Goal: Navigation & Orientation: Find specific page/section

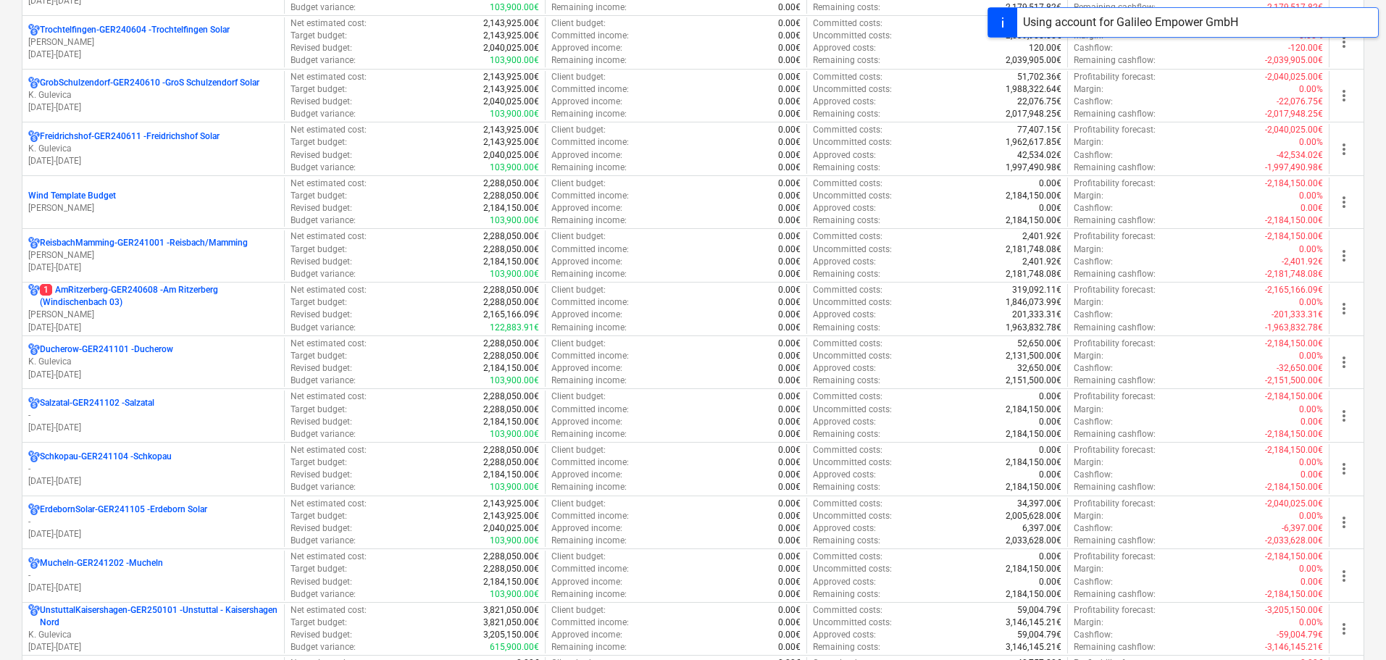
scroll to position [1377, 0]
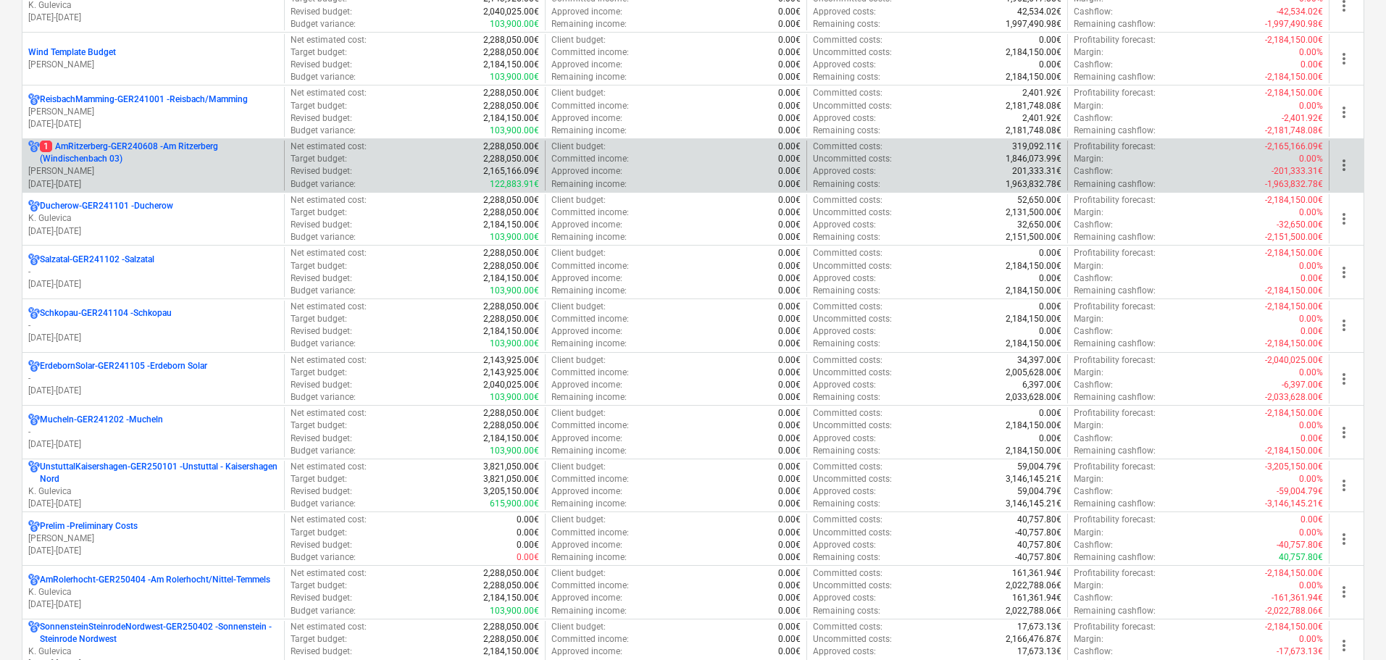
click at [90, 161] on p "1 AmRitzerberg-GER240608 - Am Ritzerberg ([GEOGRAPHIC_DATA] 03)" at bounding box center [159, 153] width 238 height 25
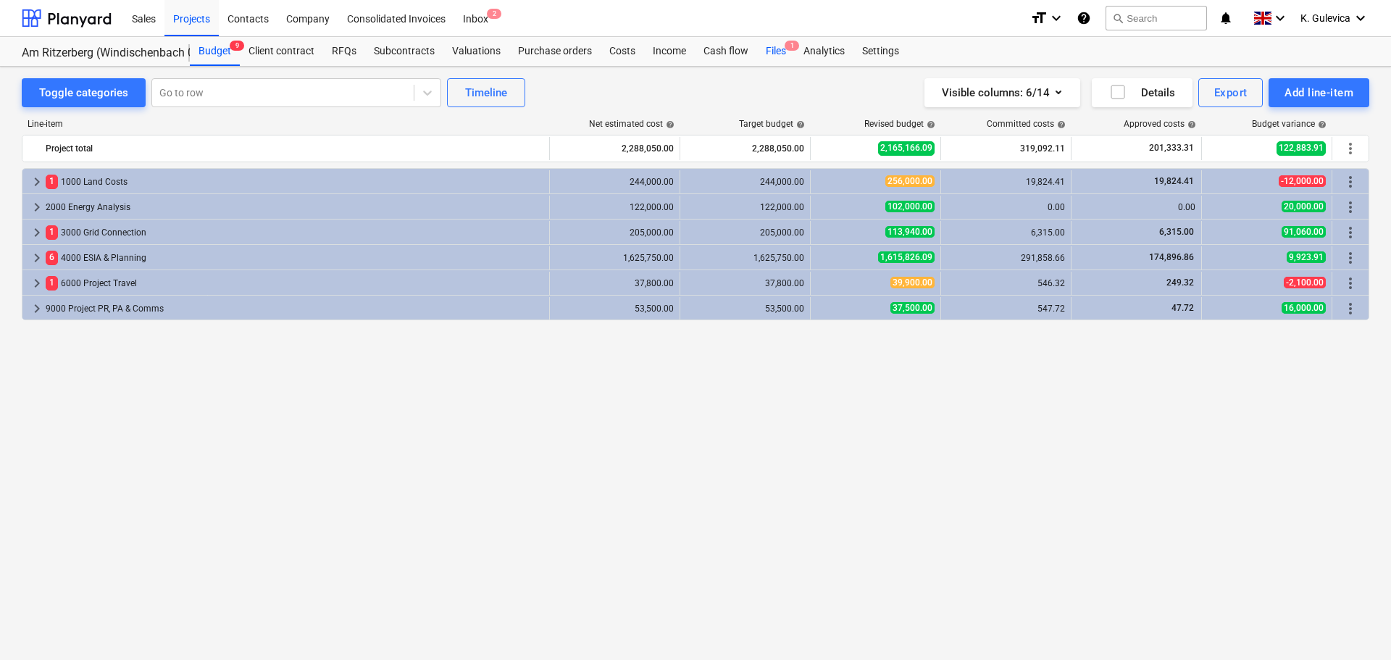
click at [775, 57] on div "Files 1" at bounding box center [776, 51] width 38 height 29
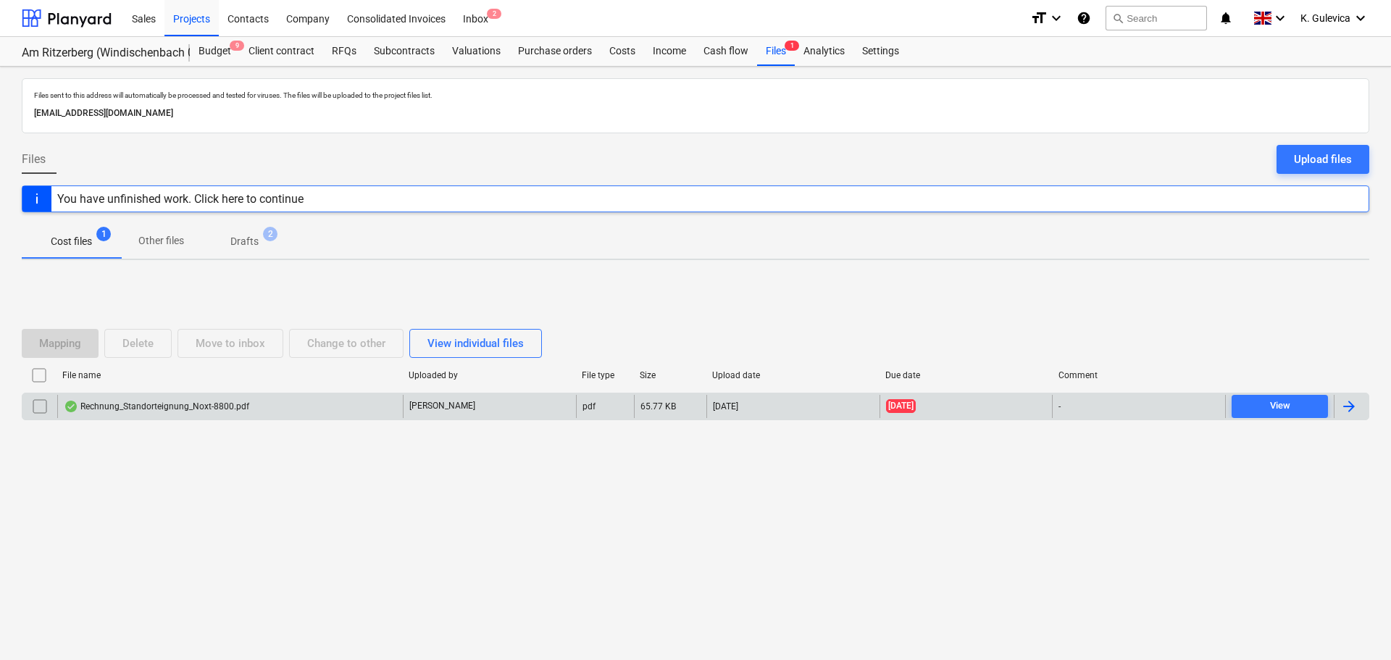
click at [144, 405] on div "Rechnung_Standorteignung_Noxt-8800.pdf" at bounding box center [156, 407] width 185 height 12
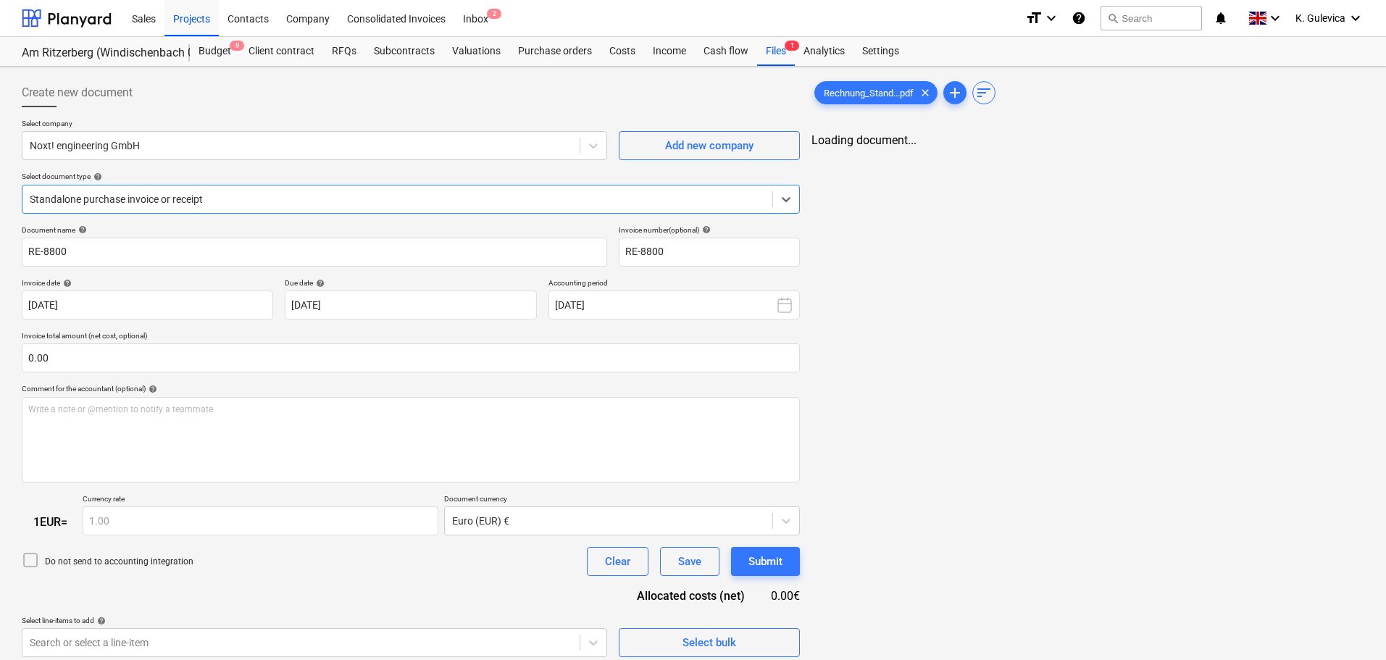
type input "RE-8800"
type input "[DATE]"
click at [612, 52] on div "Costs" at bounding box center [622, 51] width 43 height 29
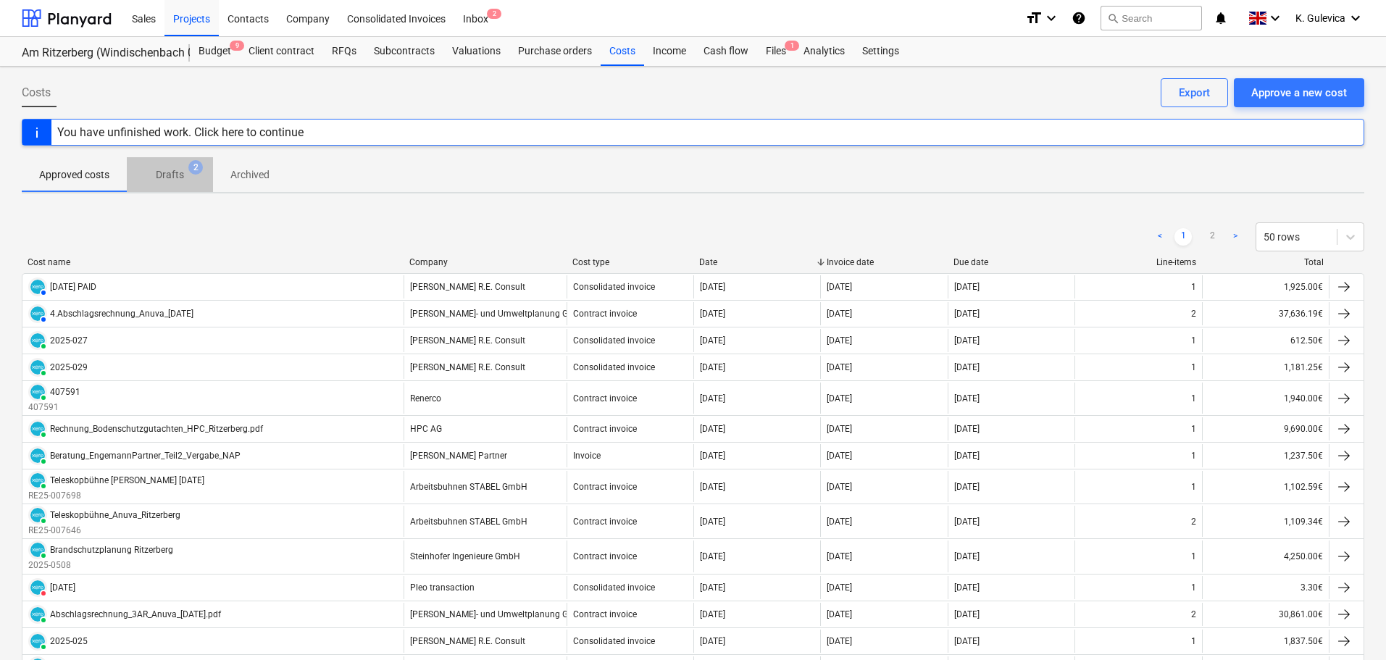
click at [162, 178] on p "Drafts" at bounding box center [170, 174] width 28 height 15
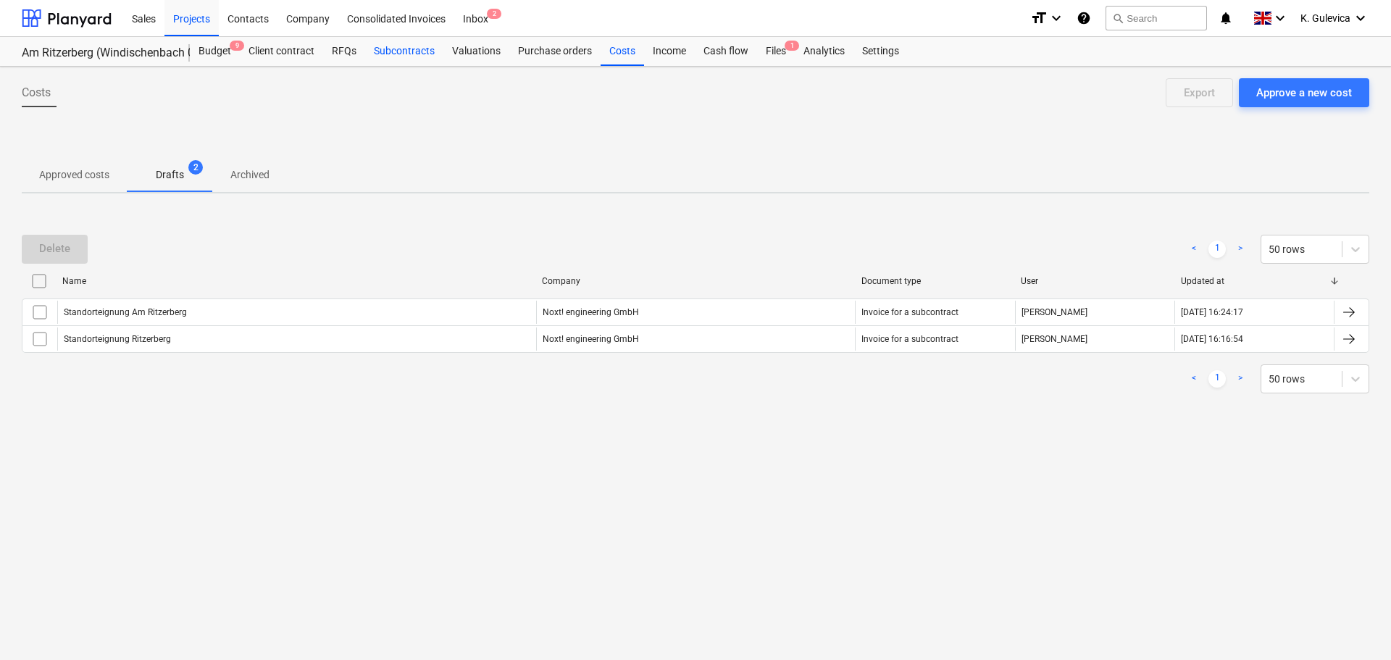
click at [391, 49] on div "Subcontracts" at bounding box center [404, 51] width 78 height 29
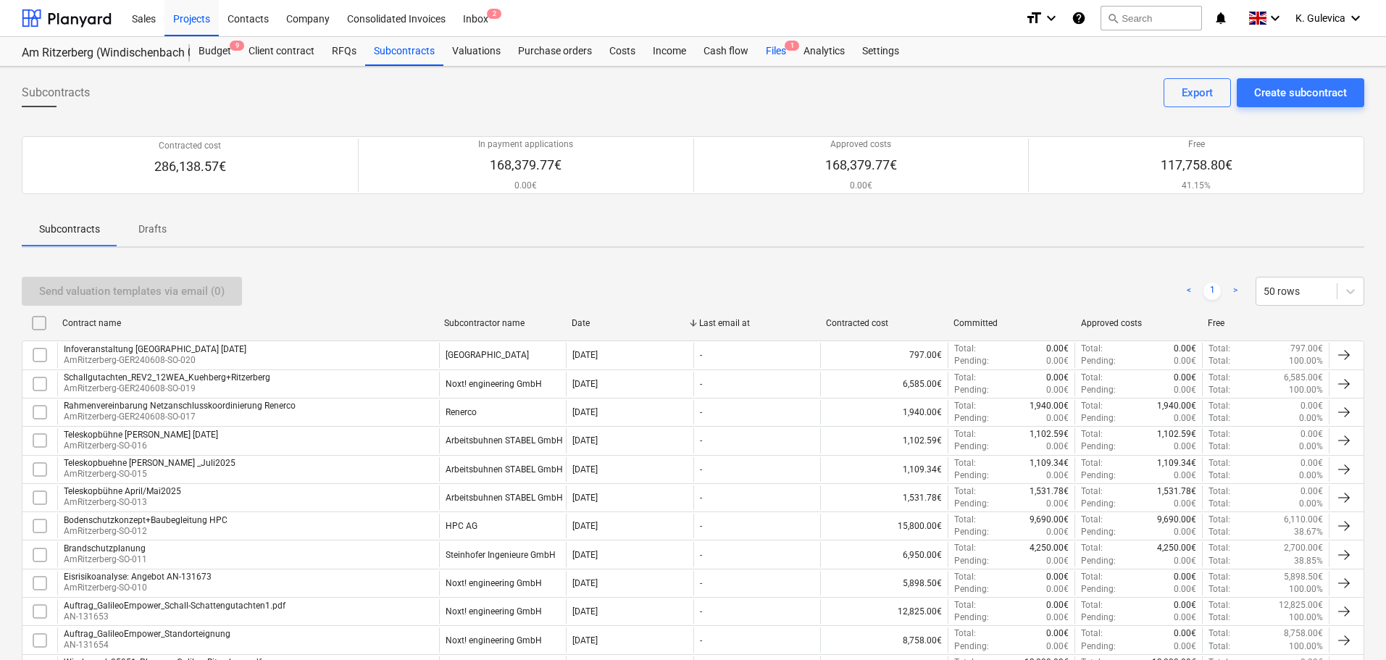
click at [773, 51] on div "Files 1" at bounding box center [776, 51] width 38 height 29
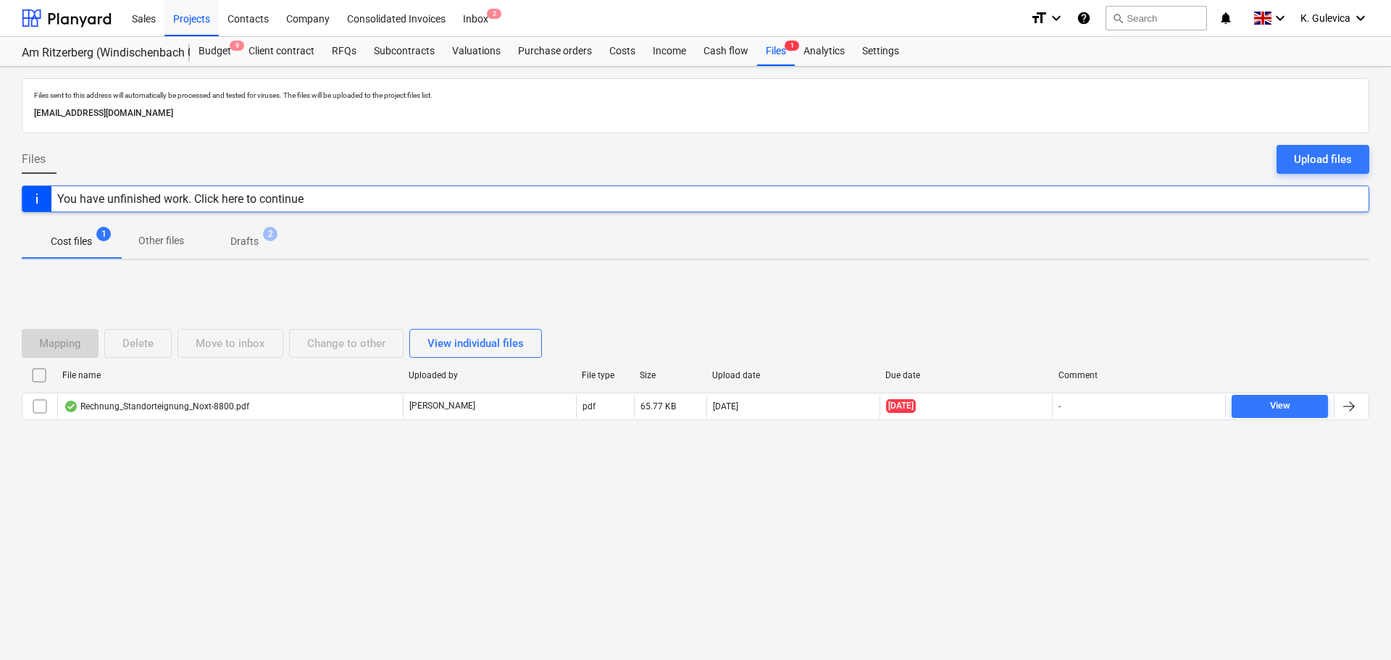
click at [351, 420] on div "File name Uploaded by File type Size Upload date Due date Comment Rechnung_Stan…" at bounding box center [696, 395] width 1348 height 62
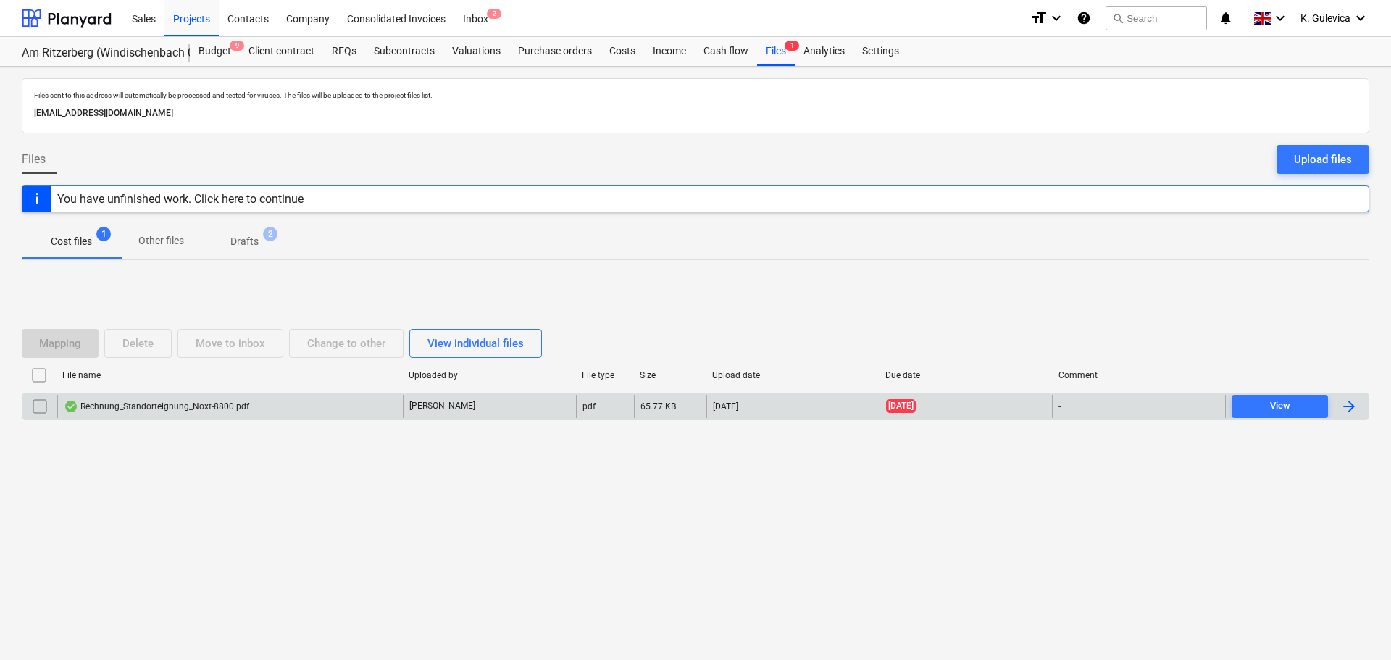
click at [479, 405] on div "[PERSON_NAME]" at bounding box center [489, 406] width 173 height 23
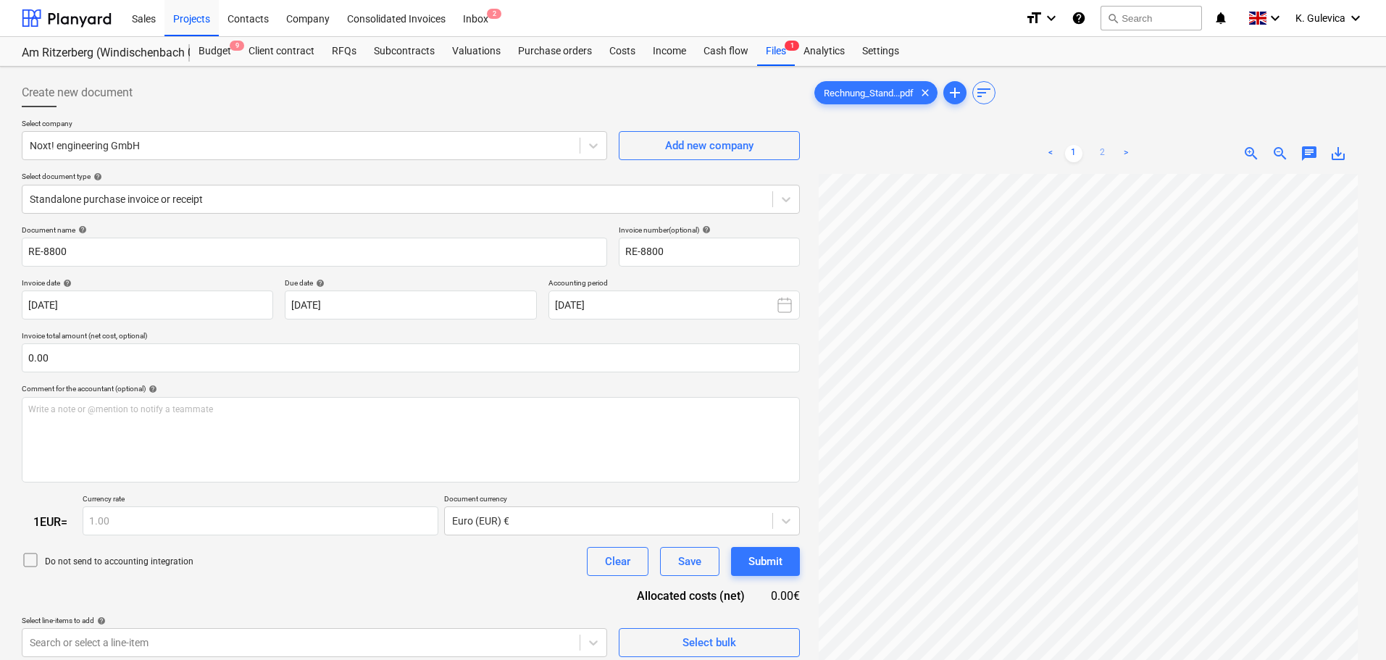
click at [1109, 152] on link "2" at bounding box center [1102, 153] width 17 height 17
click at [1350, 12] on icon "keyboard_arrow_down" at bounding box center [1355, 17] width 17 height 17
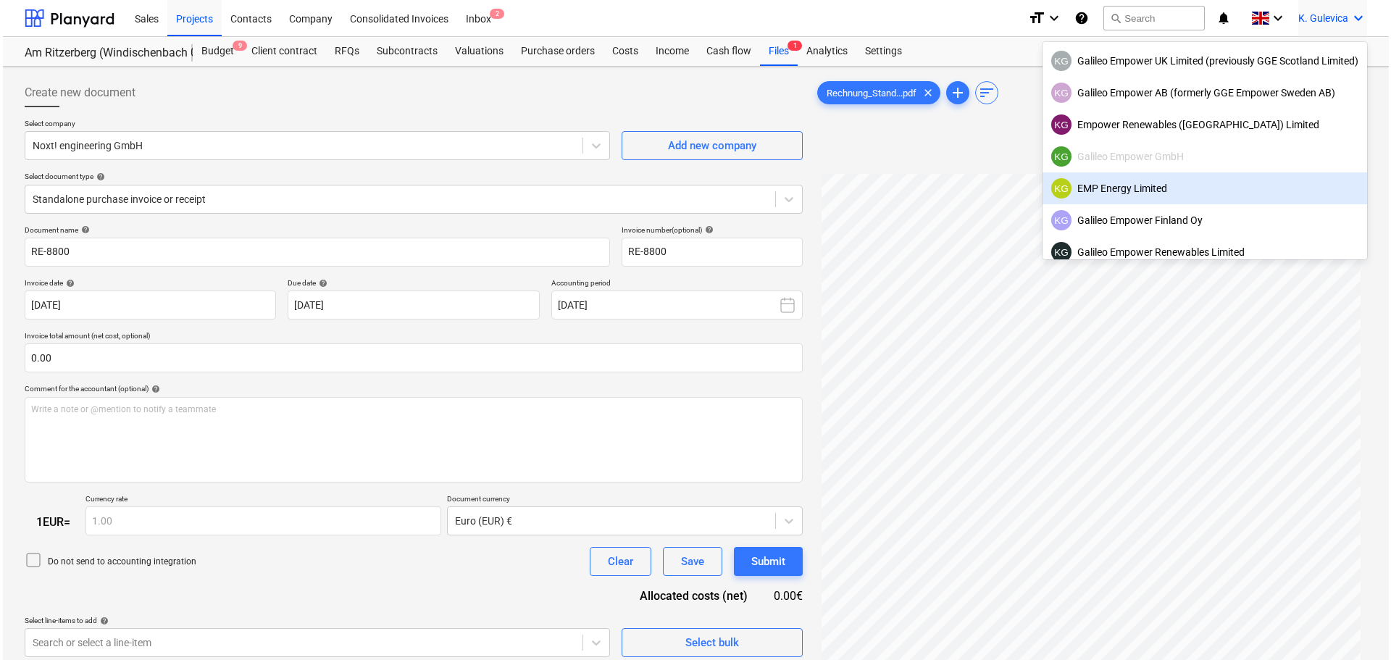
scroll to position [91, 0]
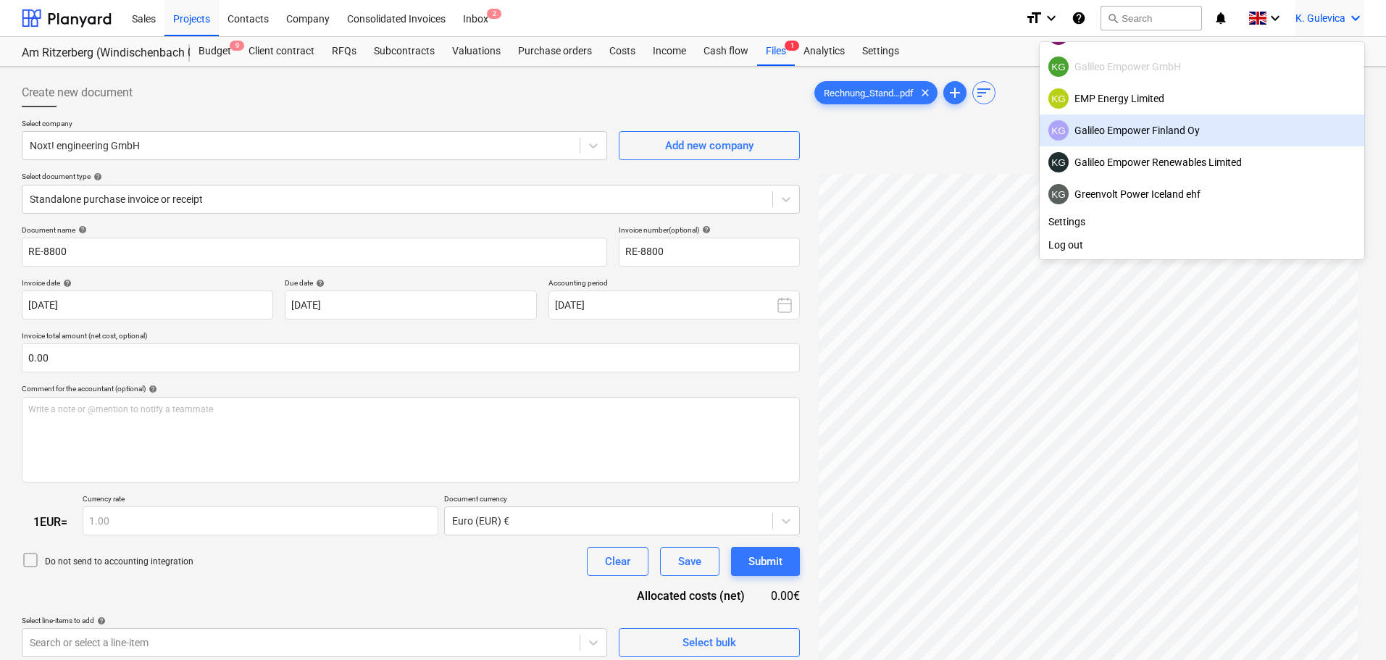
click at [1170, 130] on div "KG Galileo Empower Finland Oy" at bounding box center [1201, 130] width 307 height 20
